Goal: Connect with others: Establish contact or relationships with other users

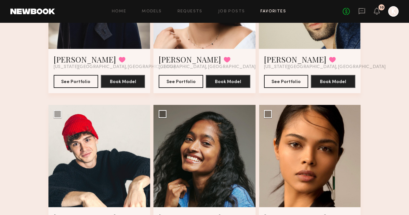
scroll to position [102, 0]
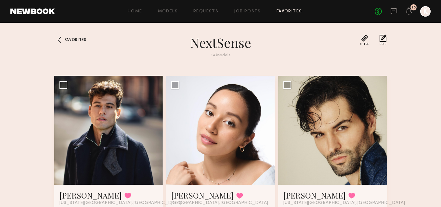
scroll to position [519, 0]
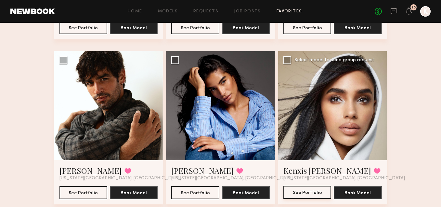
click at [317, 194] on button "See Portfolio" at bounding box center [308, 192] width 48 height 13
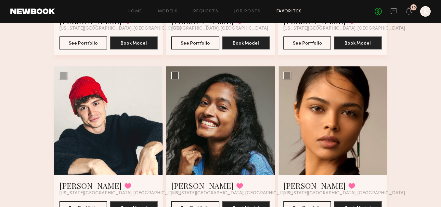
scroll to position [0, 0]
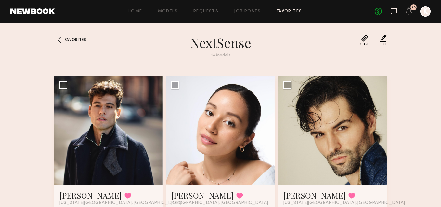
click at [394, 11] on icon at bounding box center [394, 10] width 7 height 7
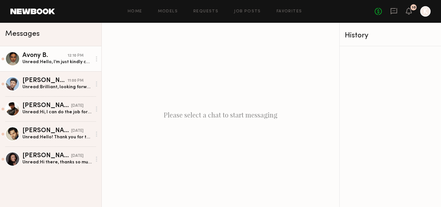
click at [63, 54] on div "Avony B." at bounding box center [44, 55] width 45 height 7
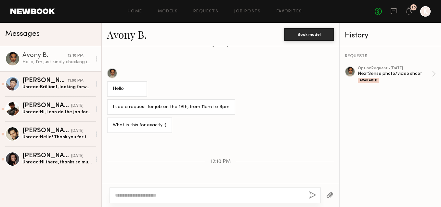
scroll to position [308, 0]
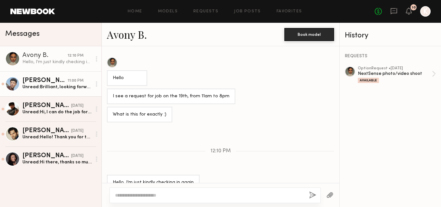
click at [52, 81] on div "Vincent T." at bounding box center [44, 80] width 45 height 7
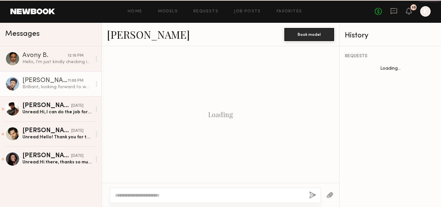
scroll to position [245, 0]
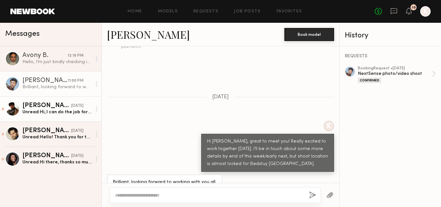
click at [52, 114] on div "Unread: Hi, I can do the job for $1200" at bounding box center [56, 112] width 69 height 6
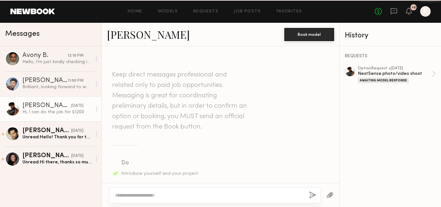
scroll to position [212, 0]
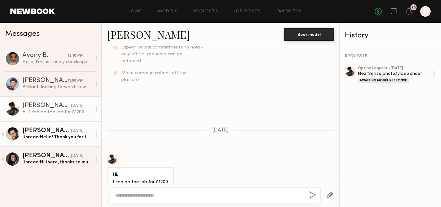
click at [52, 130] on div "Heath H." at bounding box center [46, 131] width 49 height 7
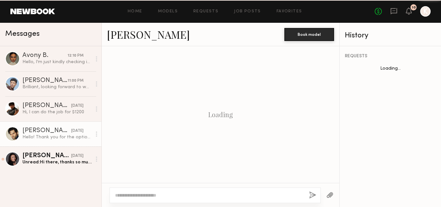
scroll to position [287, 0]
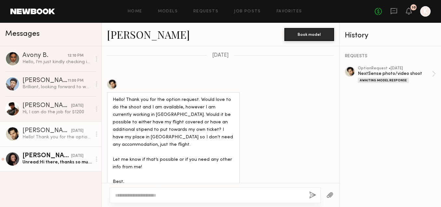
click at [61, 161] on div "Unread: Hi there, thanks so much for reaching out with the option request. The …" at bounding box center [56, 162] width 69 height 6
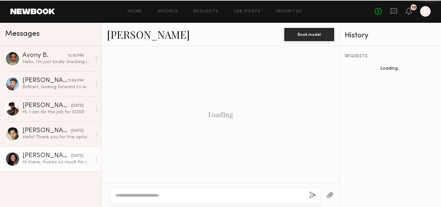
scroll to position [219, 0]
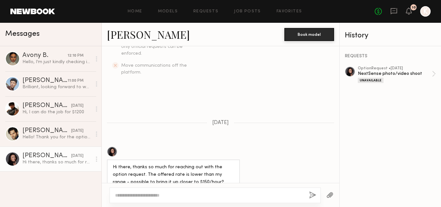
click at [137, 32] on link "Madison F." at bounding box center [148, 34] width 83 height 14
click at [291, 12] on link "Favorites" at bounding box center [290, 11] width 26 height 4
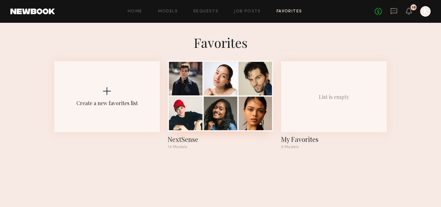
click at [236, 100] on div at bounding box center [221, 114] width 34 height 34
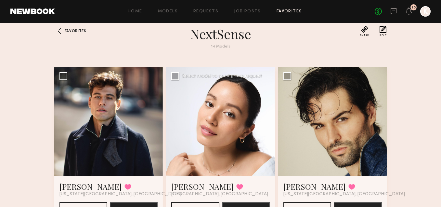
scroll to position [9, 0]
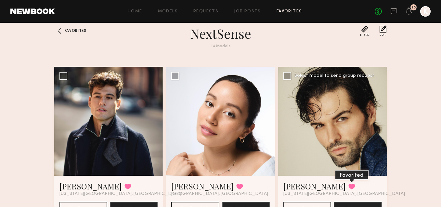
click at [349, 187] on button at bounding box center [352, 186] width 7 height 6
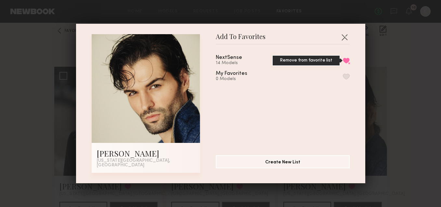
click at [346, 59] on button "Remove from favorite list" at bounding box center [346, 61] width 7 height 6
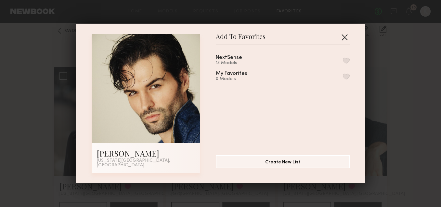
click at [345, 41] on button "button" at bounding box center [345, 37] width 10 height 10
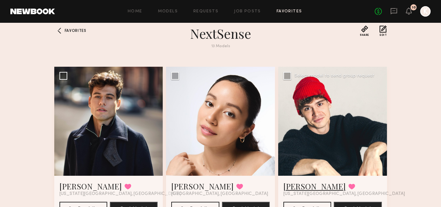
click at [286, 187] on link "[PERSON_NAME]" at bounding box center [315, 186] width 62 height 10
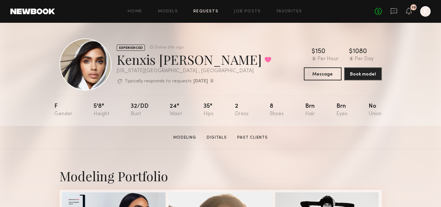
click at [199, 11] on link "Requests" at bounding box center [206, 11] width 25 height 4
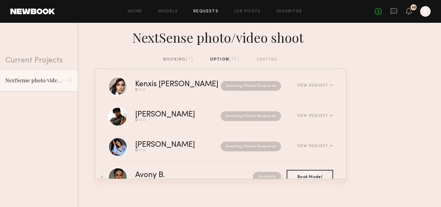
scroll to position [42, 0]
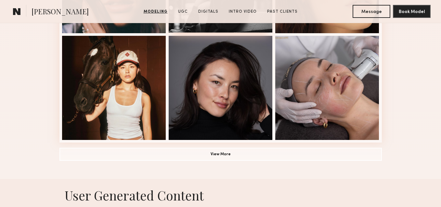
scroll to position [479, 0]
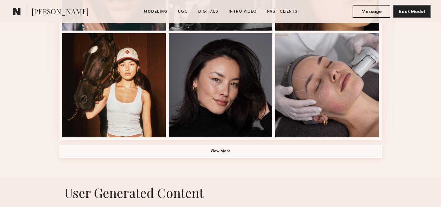
click at [207, 154] on button "View More" at bounding box center [221, 151] width 323 height 13
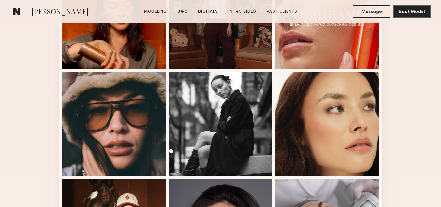
scroll to position [0, 0]
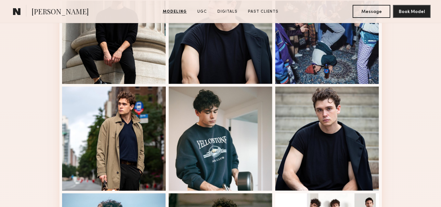
scroll to position [314, 0]
